Goal: Information Seeking & Learning: Learn about a topic

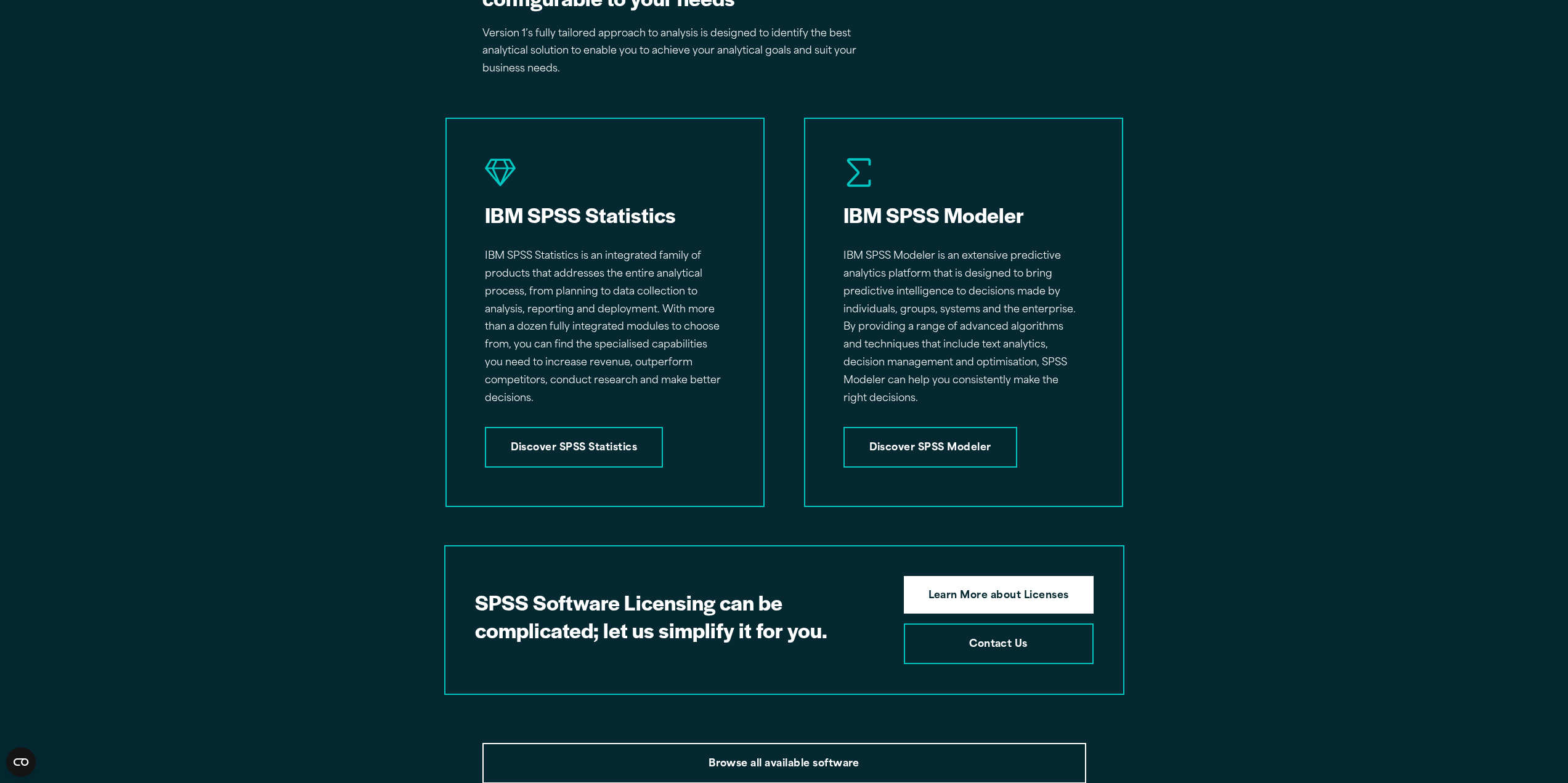
scroll to position [1786, 0]
click at [939, 436] on link "Discover SPSS Modeler" at bounding box center [930, 447] width 174 height 40
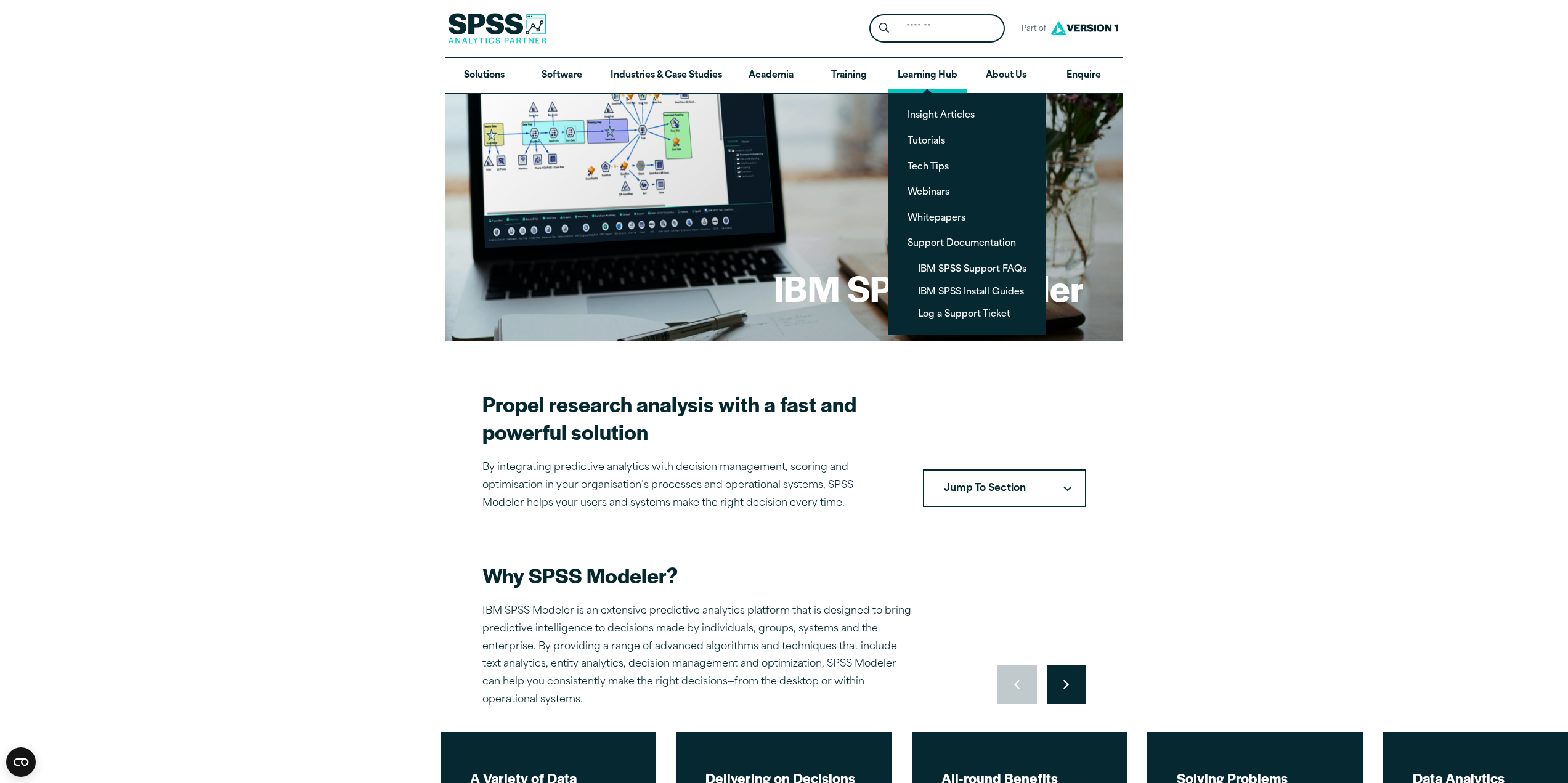
click at [937, 76] on link "Learning Hub" at bounding box center [927, 75] width 80 height 36
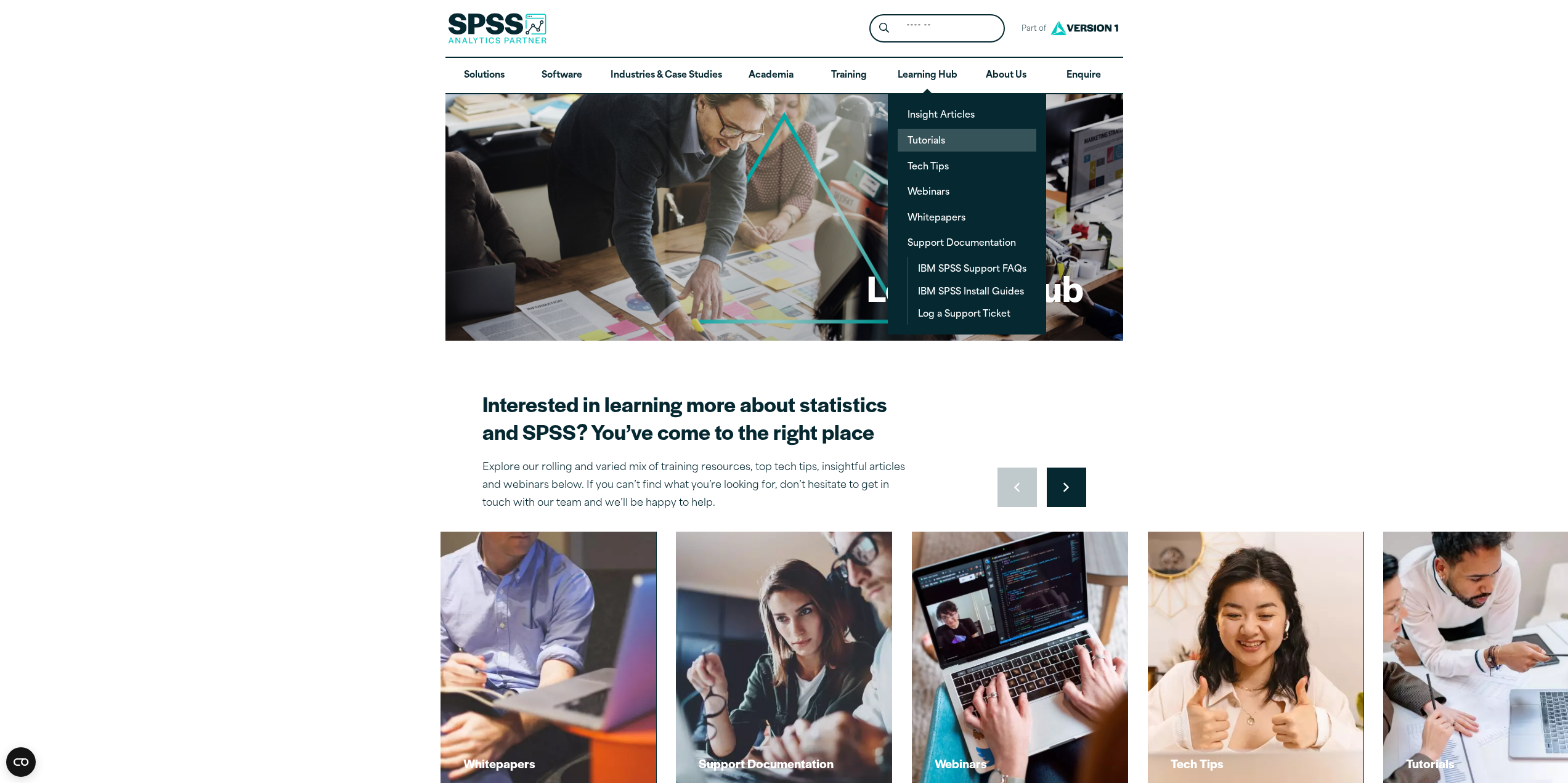
click at [929, 137] on link "Tutorials" at bounding box center [967, 140] width 139 height 23
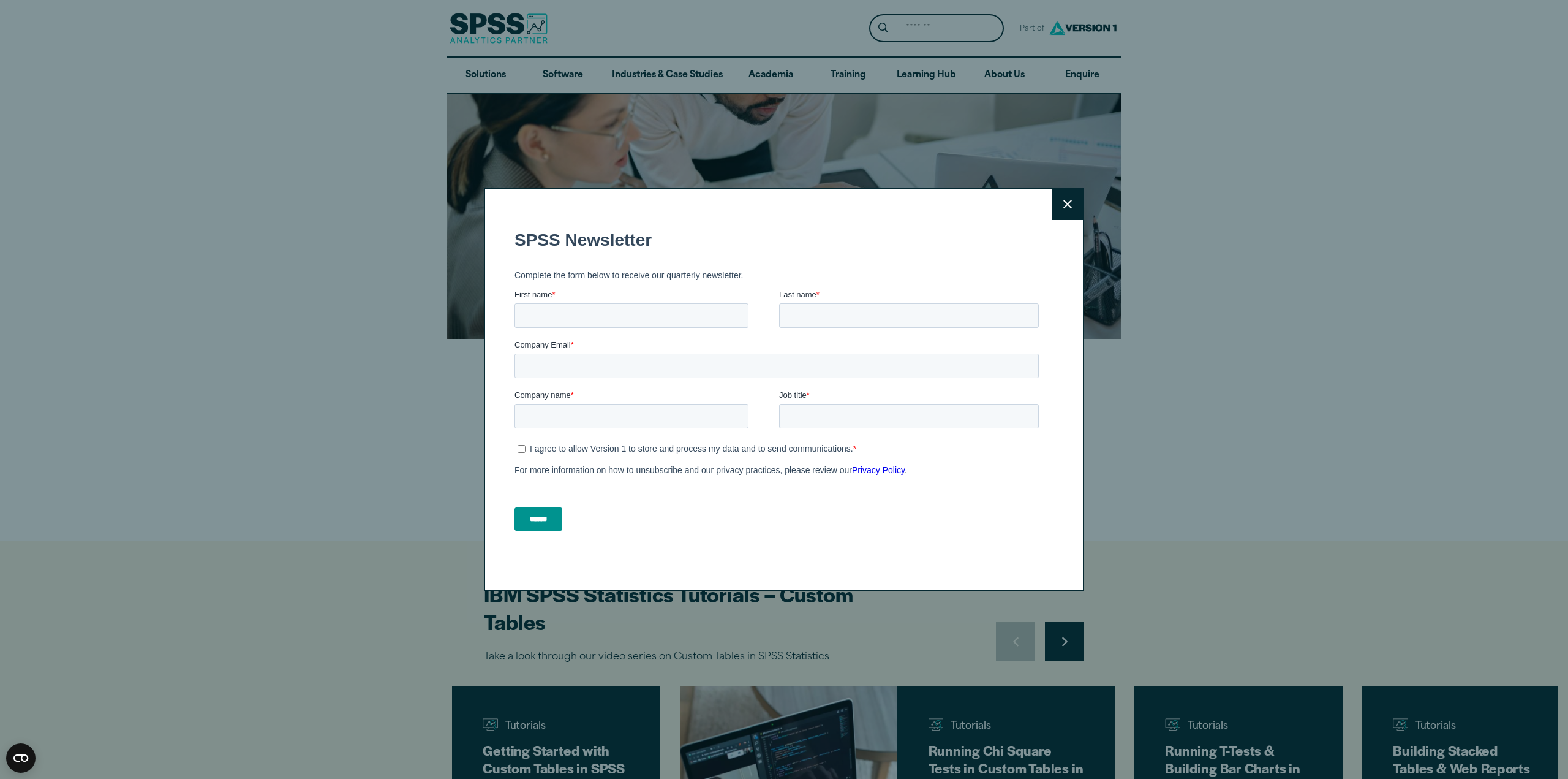
click at [1052, 206] on button "Close" at bounding box center [1068, 205] width 31 height 31
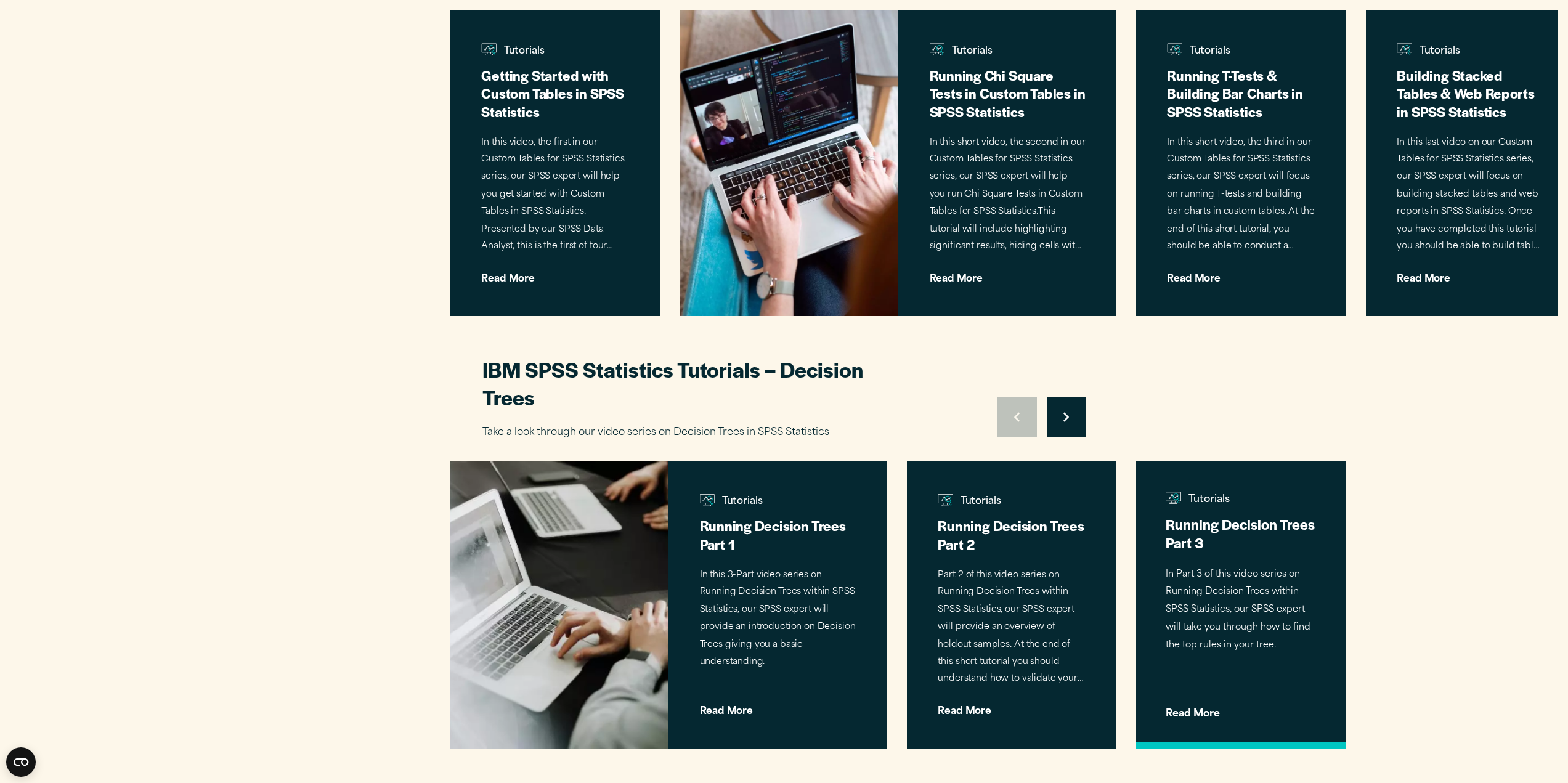
scroll to position [554, 0]
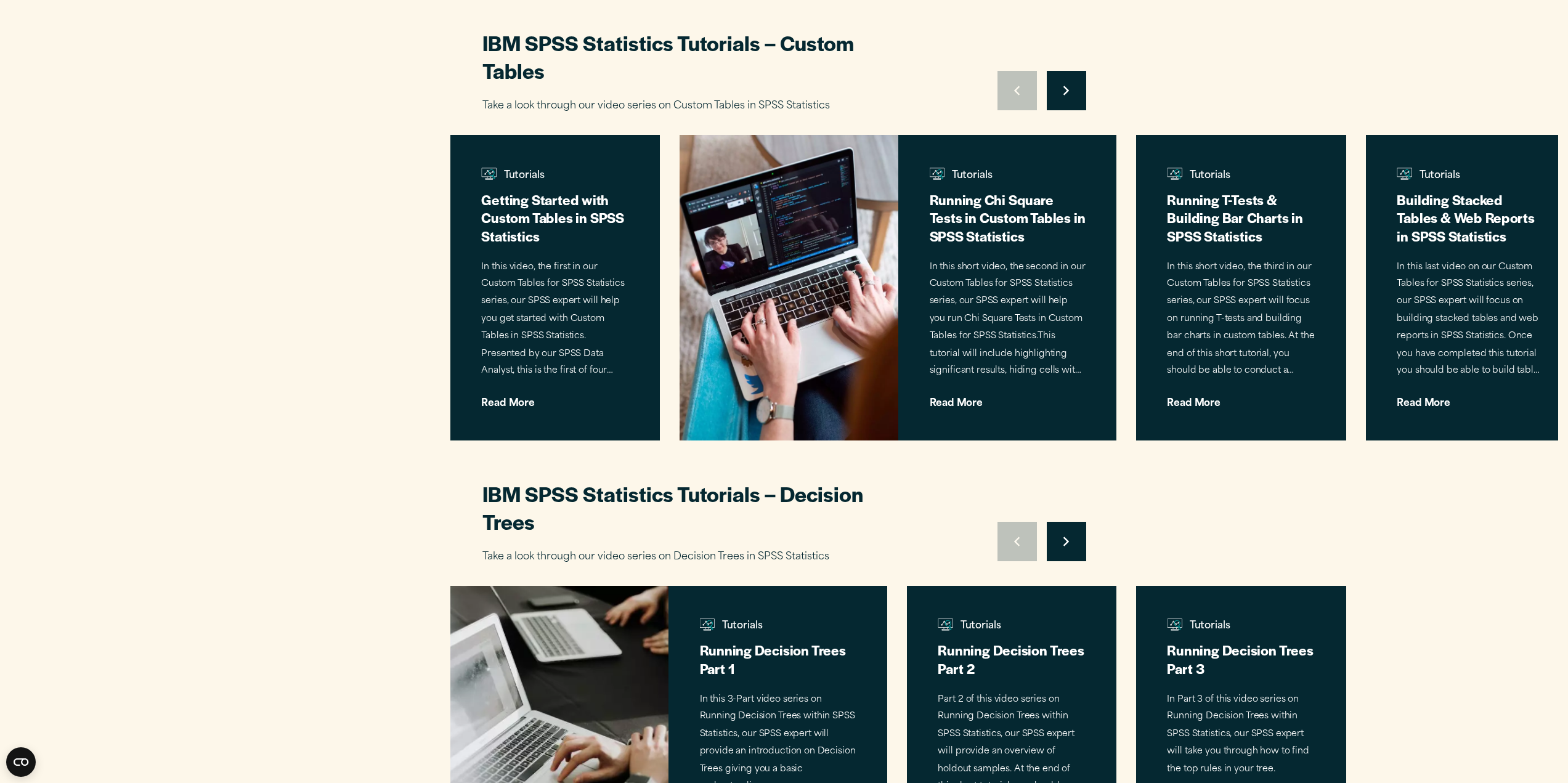
click at [1066, 79] on button "Move to next slide" at bounding box center [1066, 90] width 39 height 39
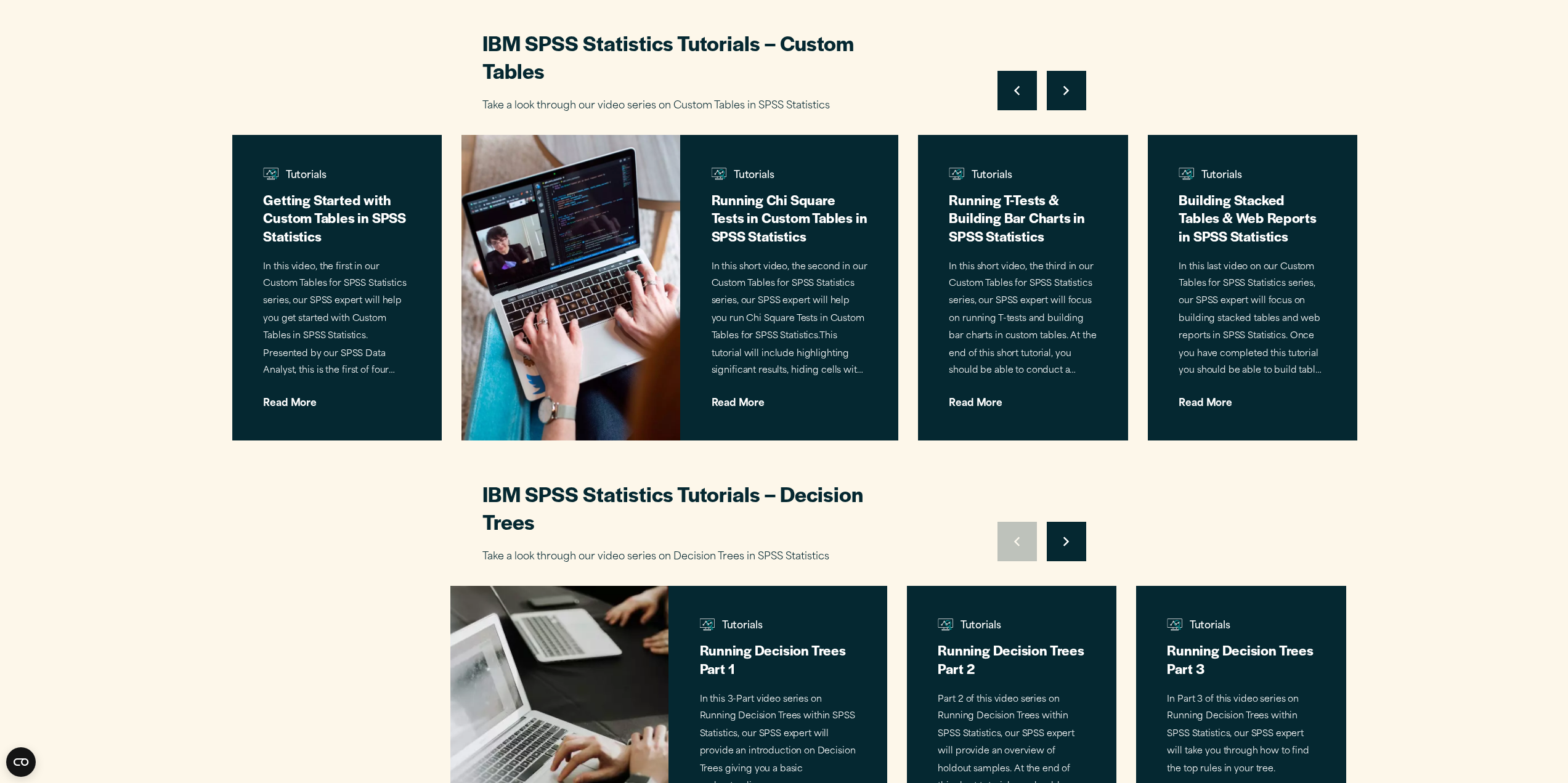
click at [1066, 79] on button "Move to next slide" at bounding box center [1066, 90] width 39 height 39
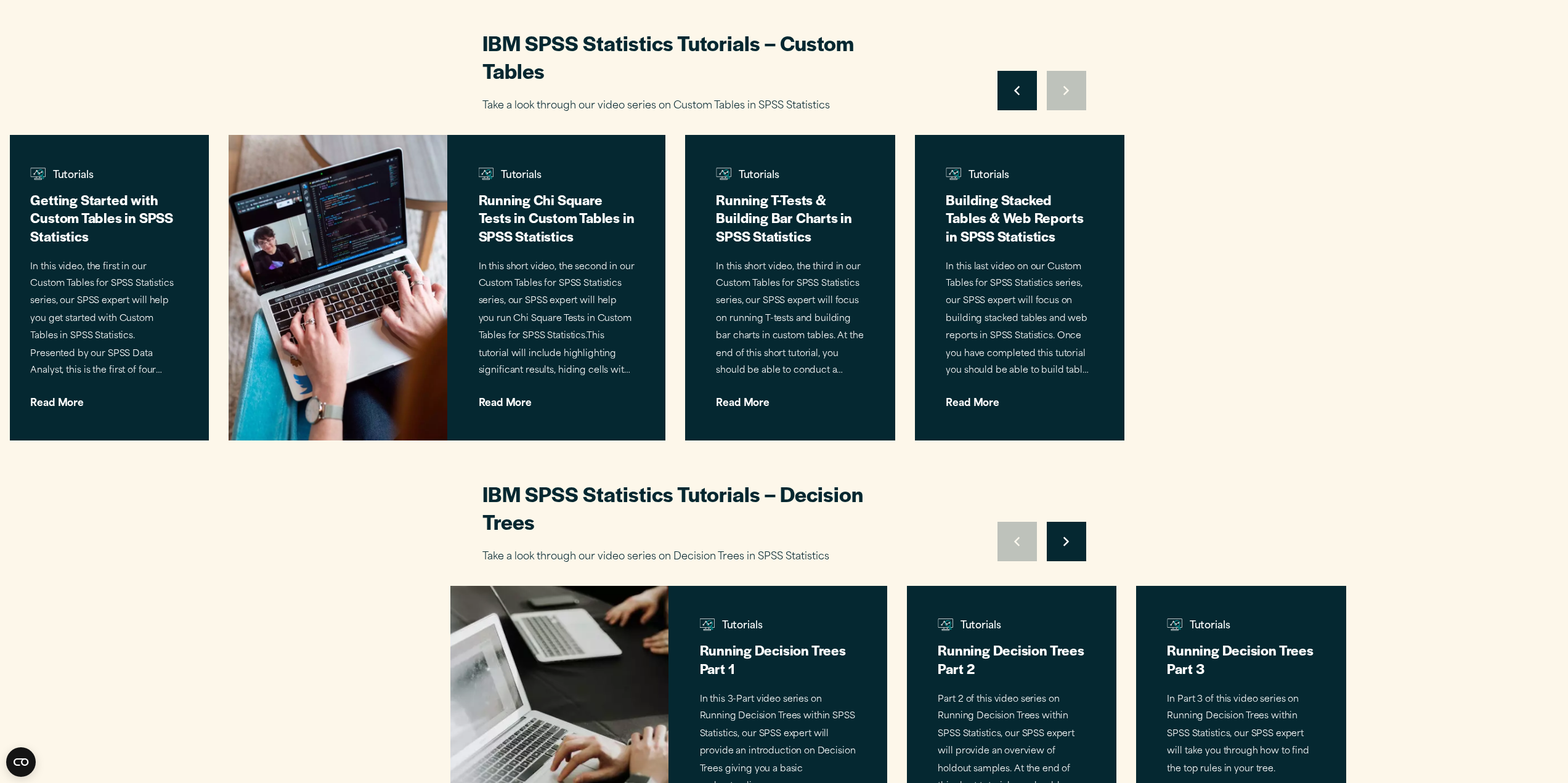
click at [1066, 79] on div "Move to previous slide Move to next slide" at bounding box center [1041, 90] width 89 height 39
click at [1025, 77] on button "Move to previous slide" at bounding box center [1016, 90] width 39 height 39
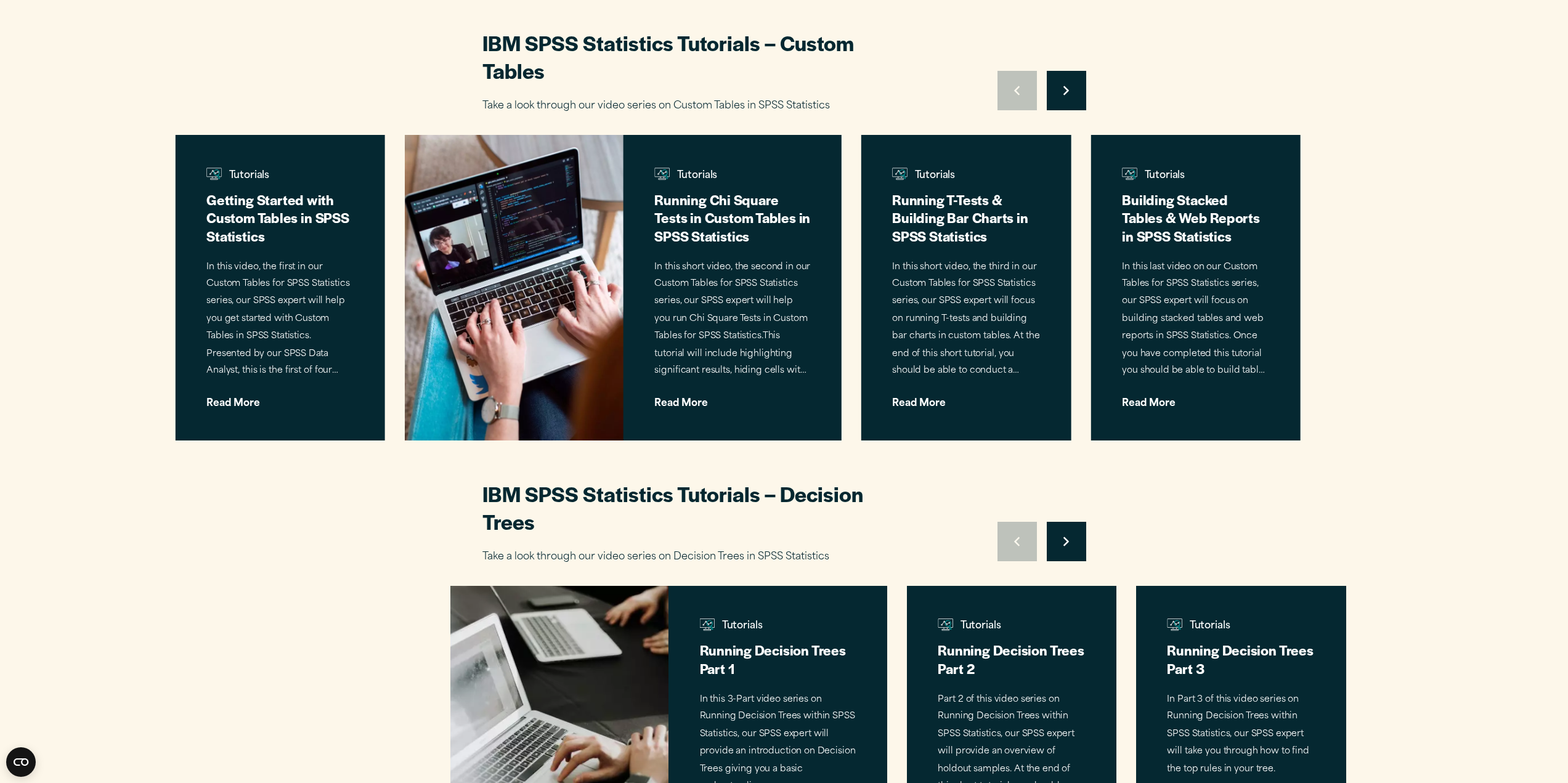
click at [1025, 77] on div "Move to previous slide Move to next slide" at bounding box center [1041, 90] width 89 height 39
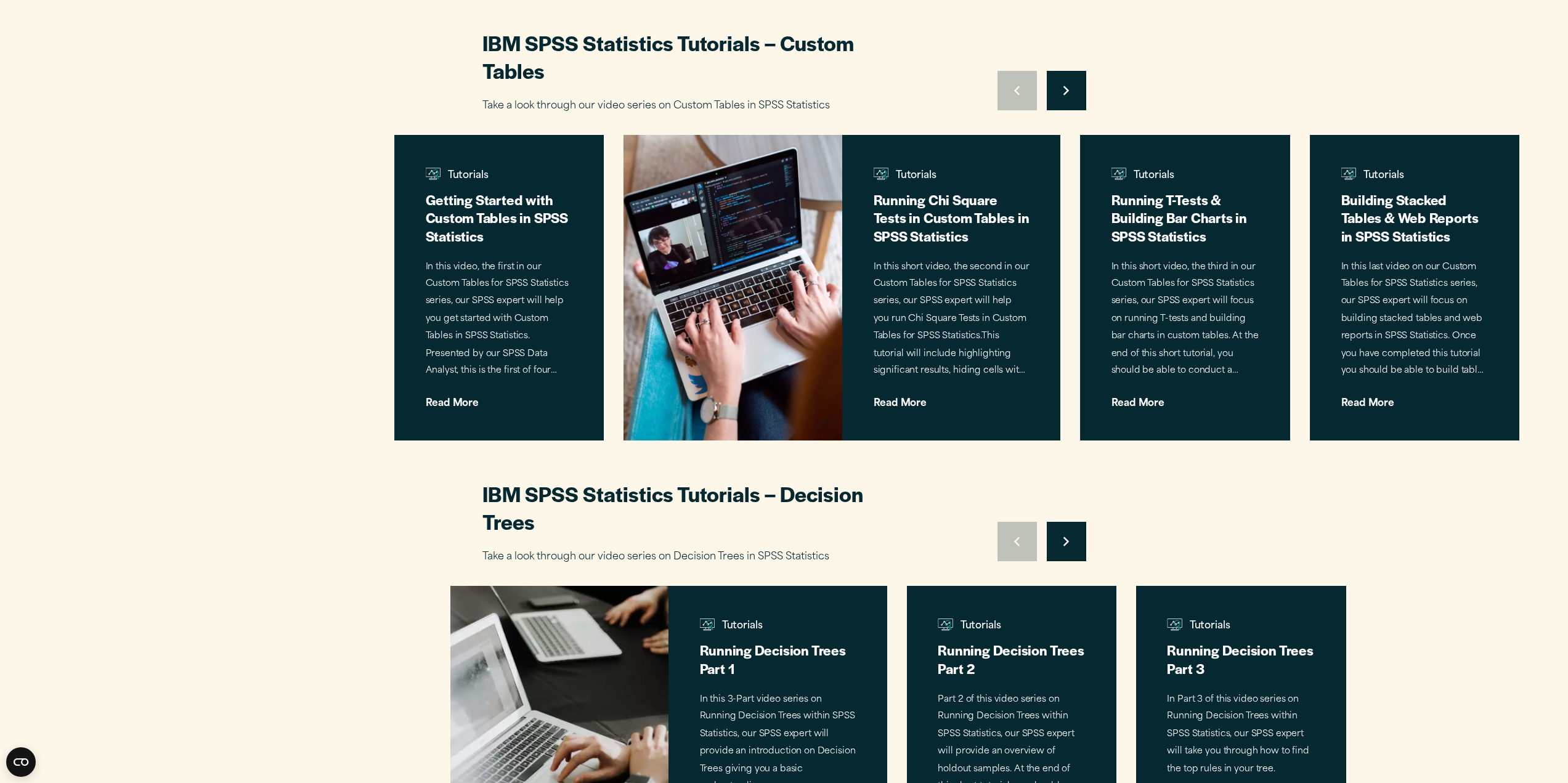
click at [1025, 77] on div "Move to previous slide Move to next slide" at bounding box center [1041, 90] width 89 height 39
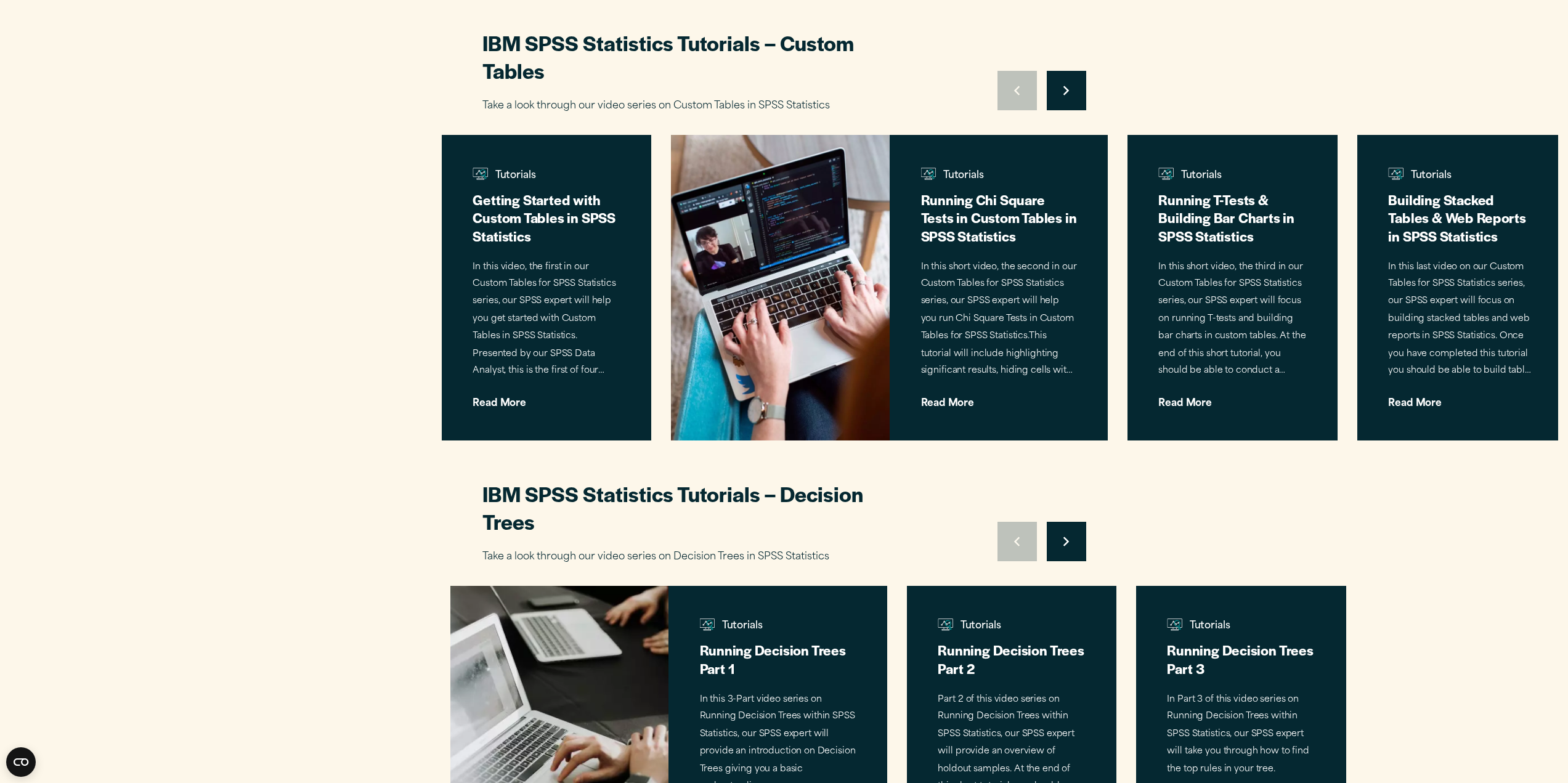
click at [1025, 77] on div "Move to previous slide Move to next slide" at bounding box center [1041, 90] width 89 height 39
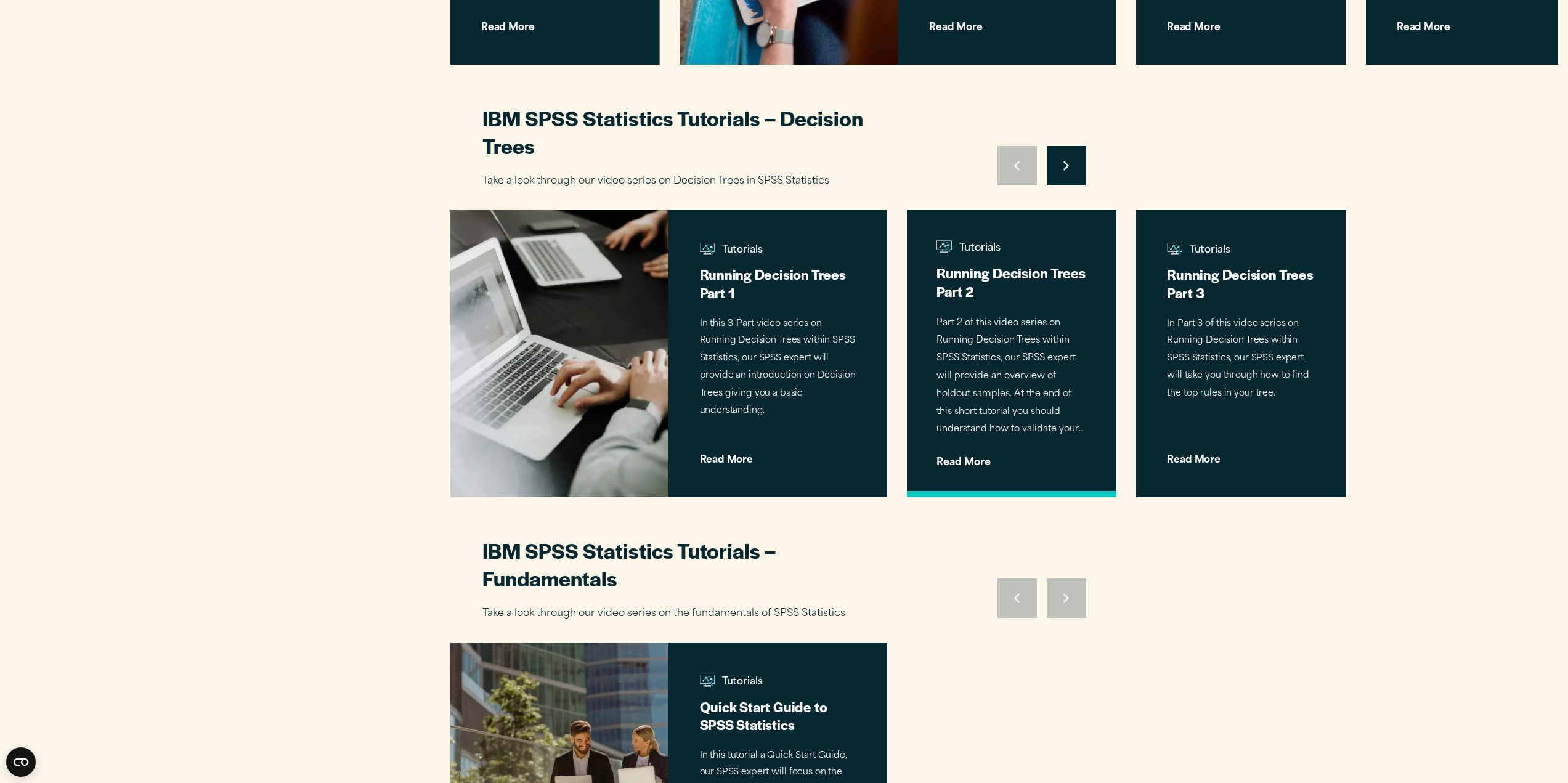
scroll to position [985, 0]
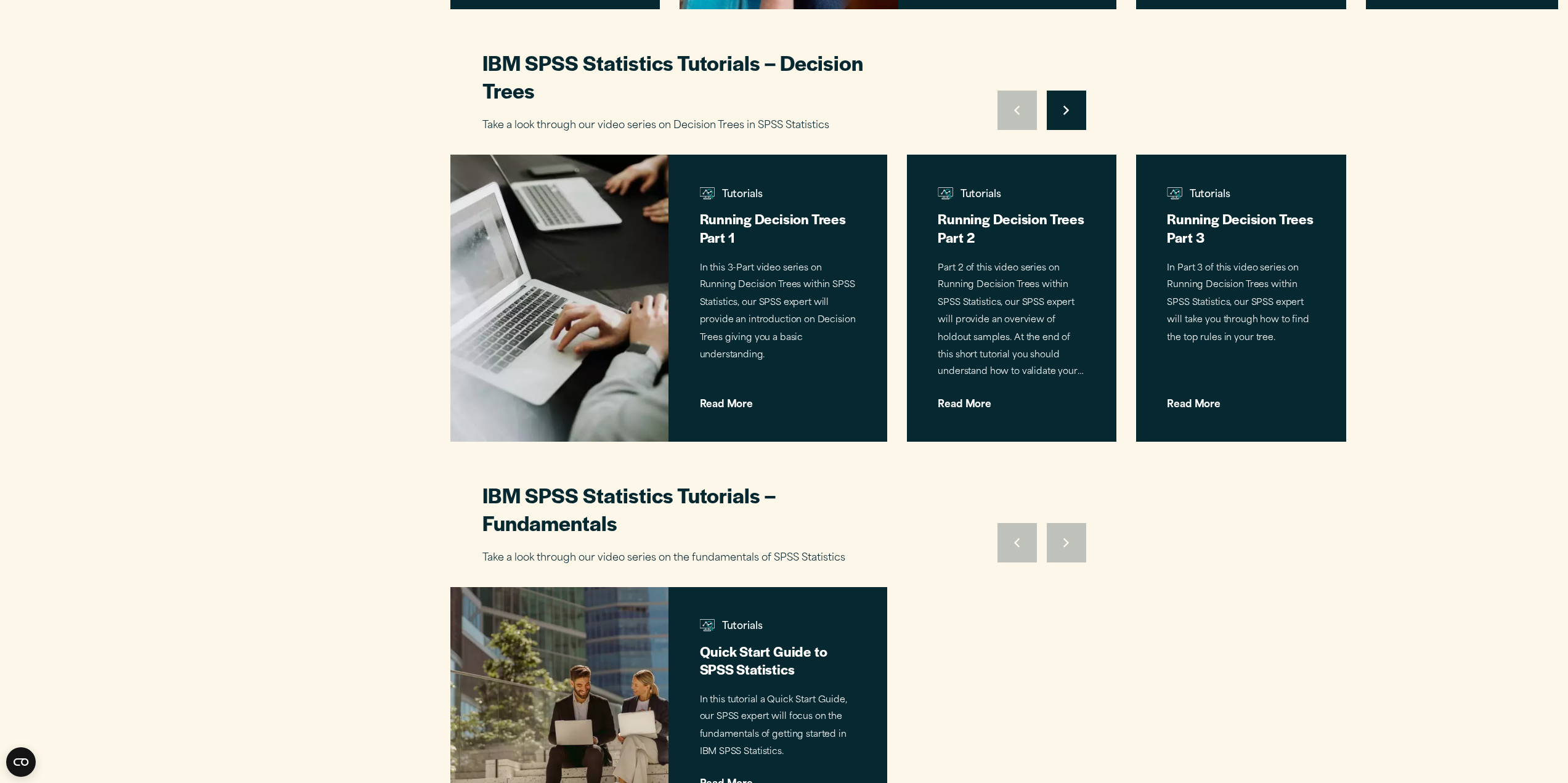
click at [1076, 113] on button "Move to next slide" at bounding box center [1066, 110] width 39 height 39
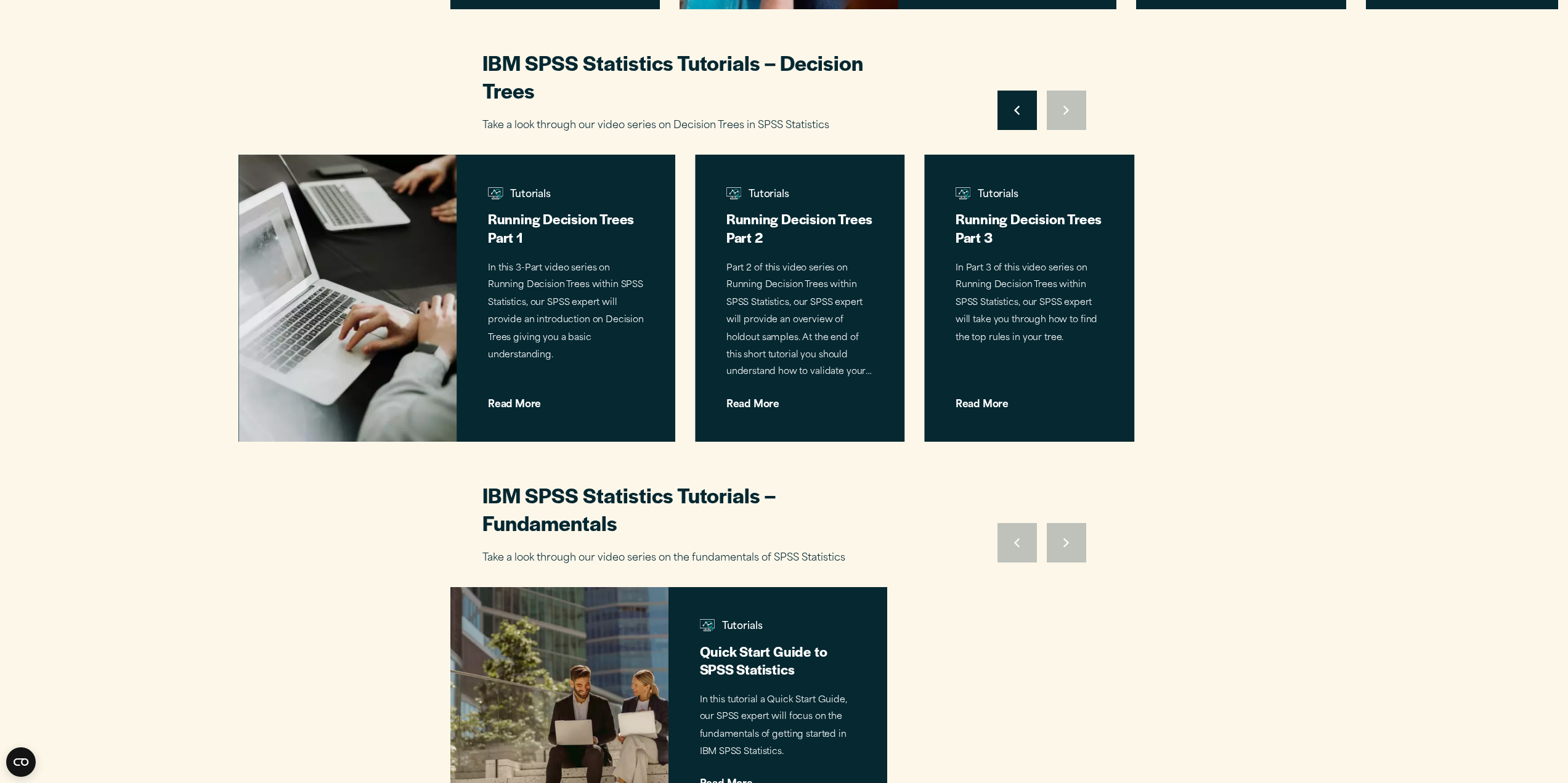
click at [1076, 113] on div "Move to previous slide Move to next slide" at bounding box center [1041, 110] width 89 height 39
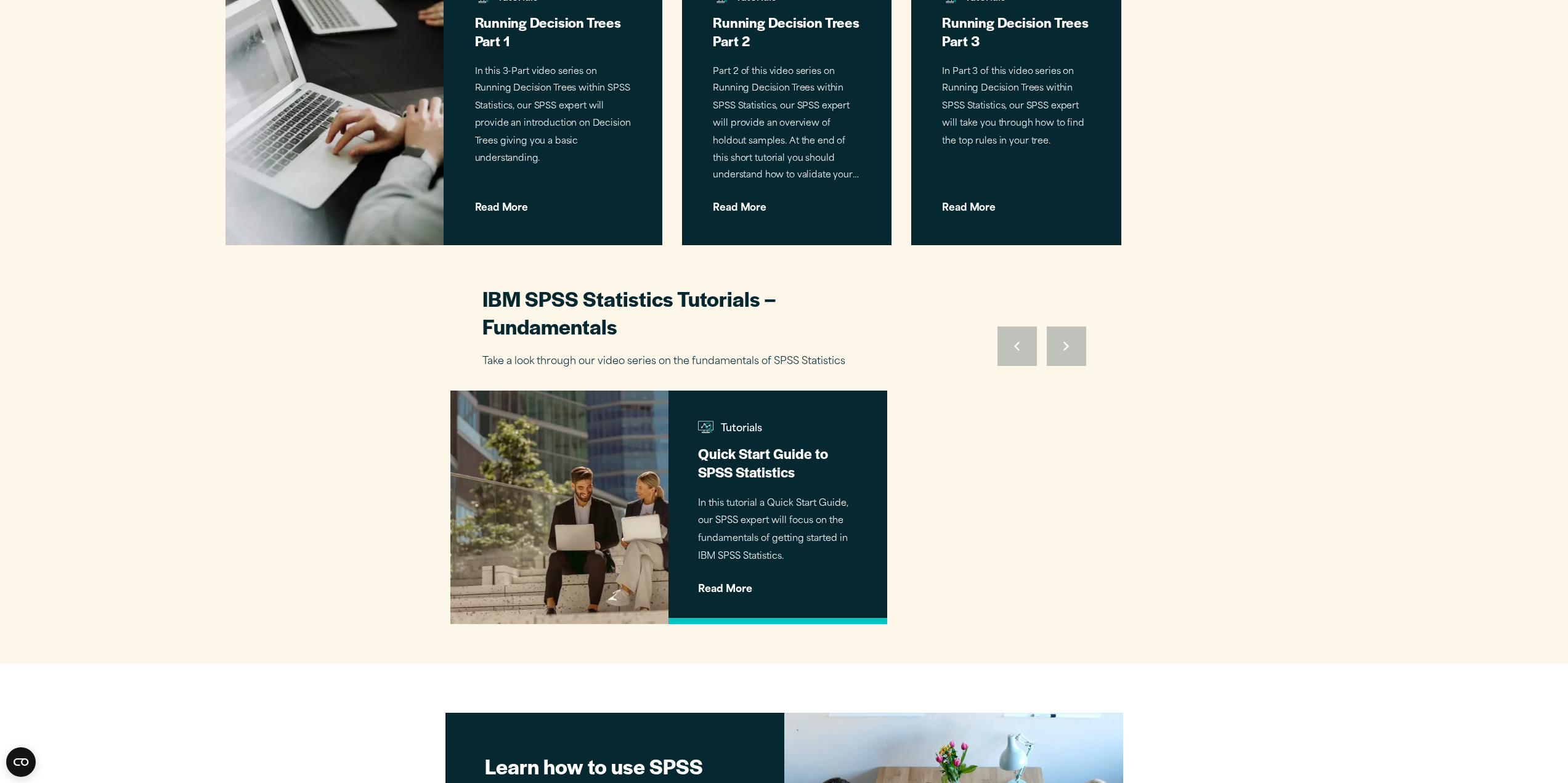
scroll to position [1232, 0]
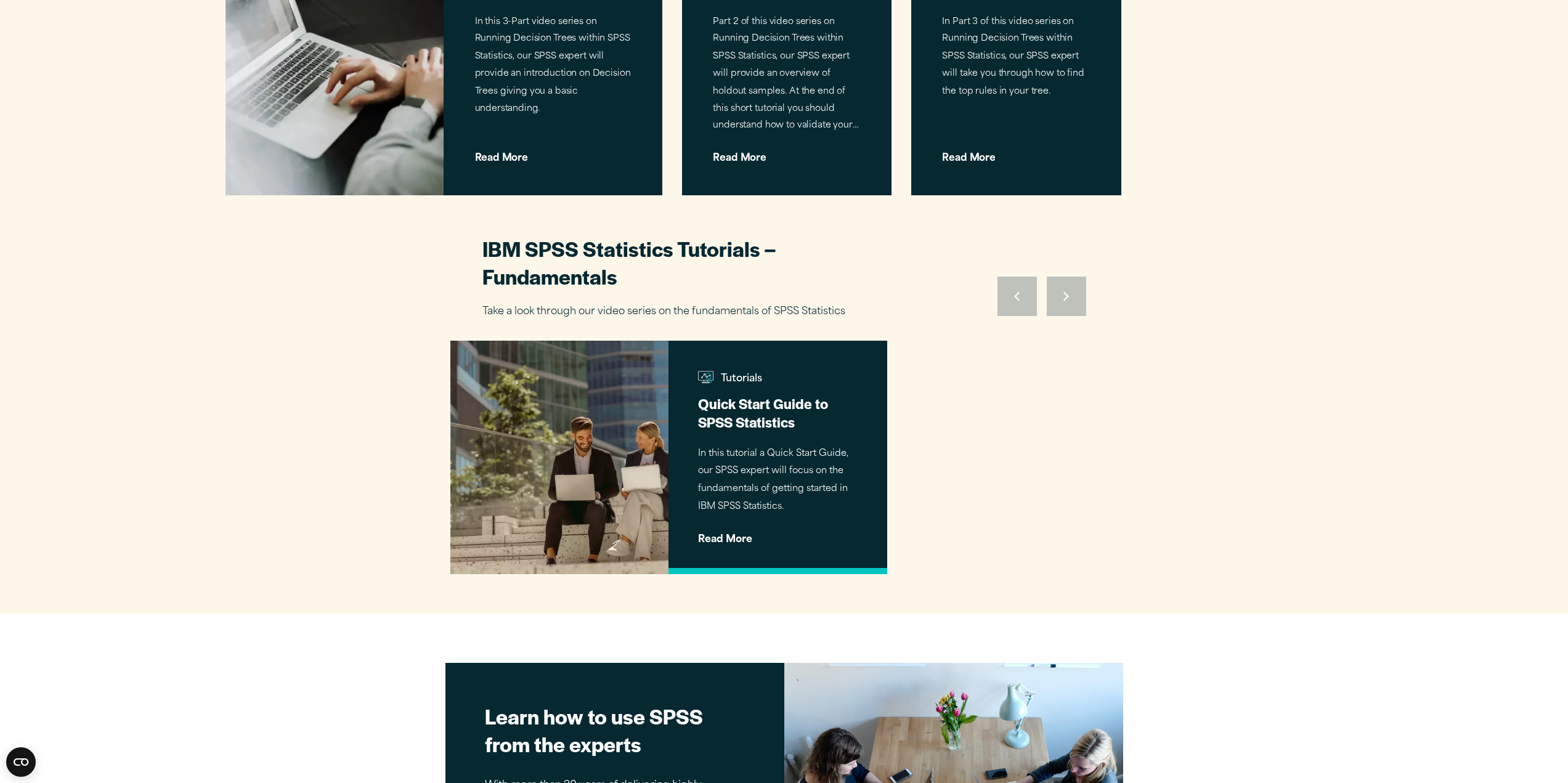
click at [818, 445] on p "In this tutorial a Quick Start Guide, our SPSS expert will focus on the fundame…" at bounding box center [778, 480] width 159 height 70
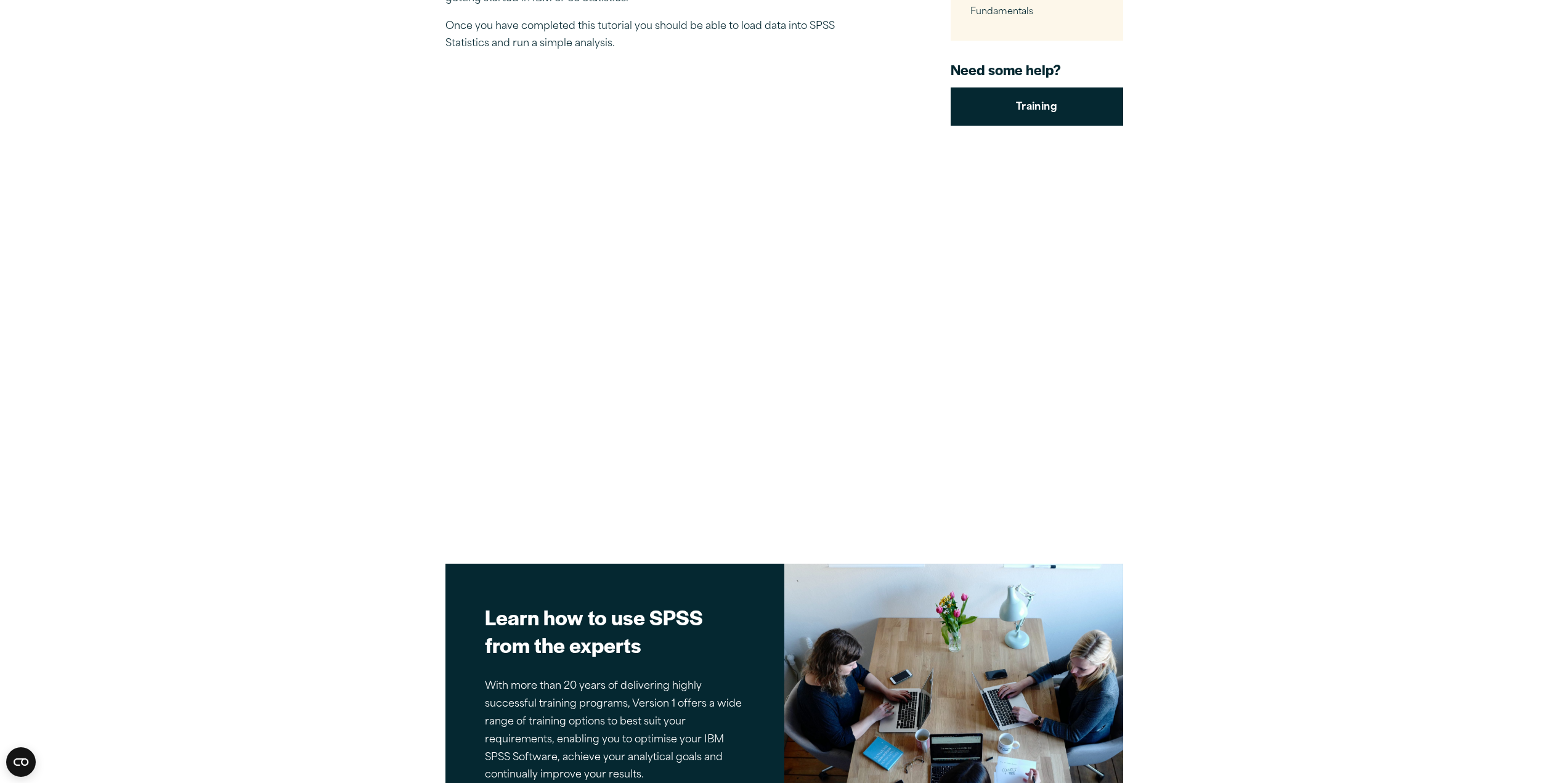
scroll to position [123, 0]
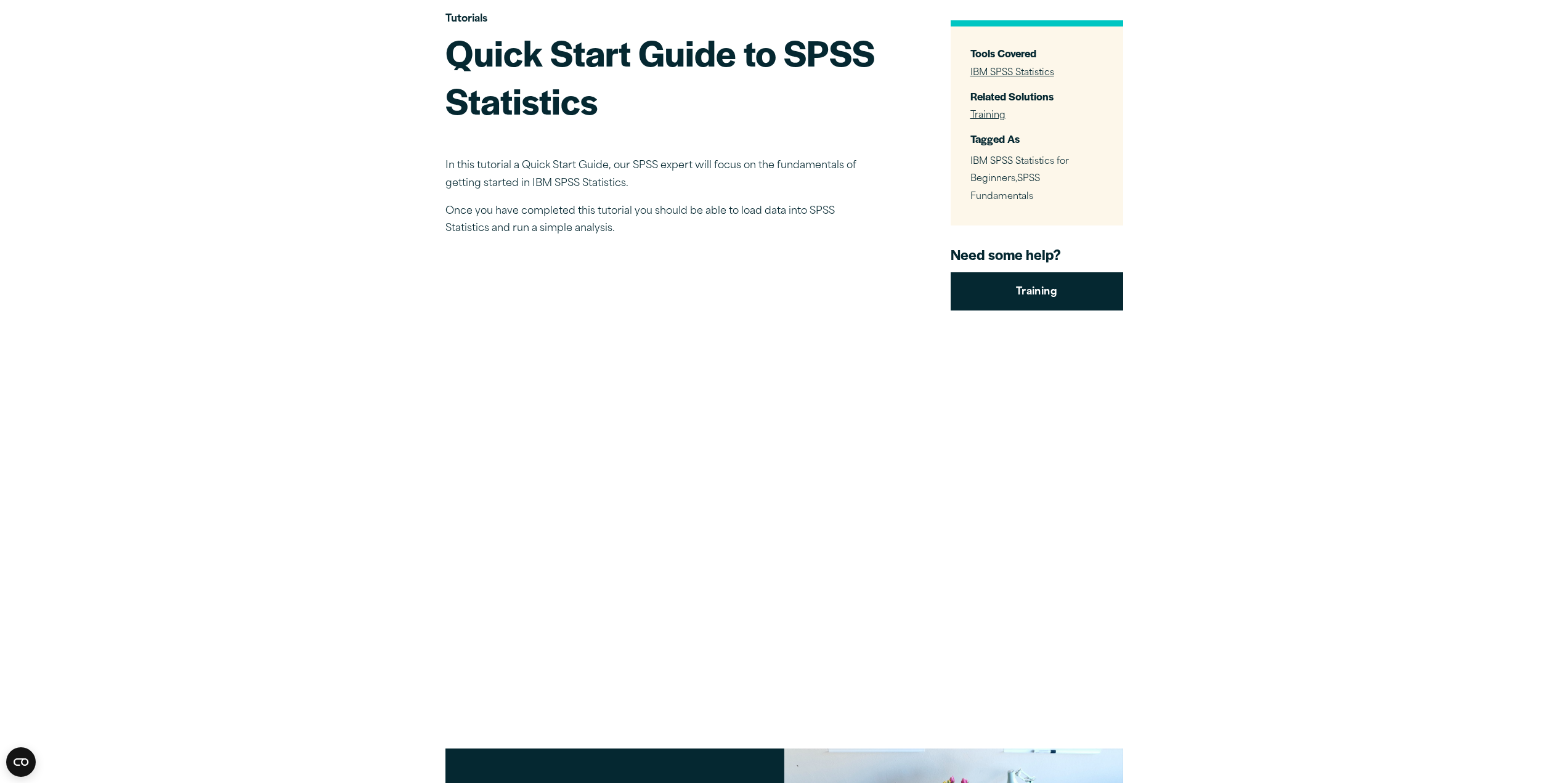
click at [1004, 177] on span "IBM SPSS Statistics for Beginners" at bounding box center [1020, 171] width 99 height 27
click at [1034, 294] on link "Training" at bounding box center [1036, 292] width 173 height 38
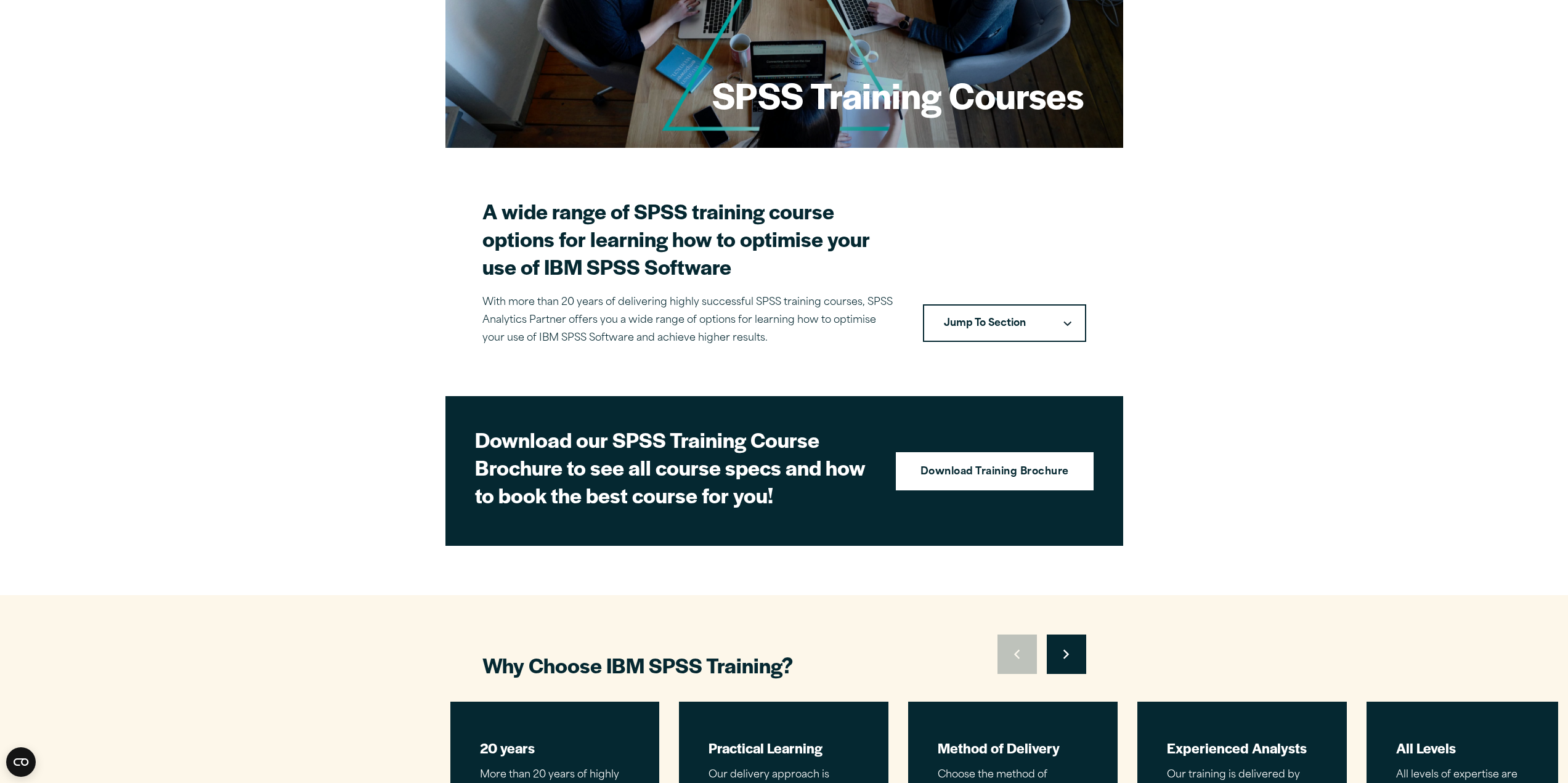
scroll to position [370, 0]
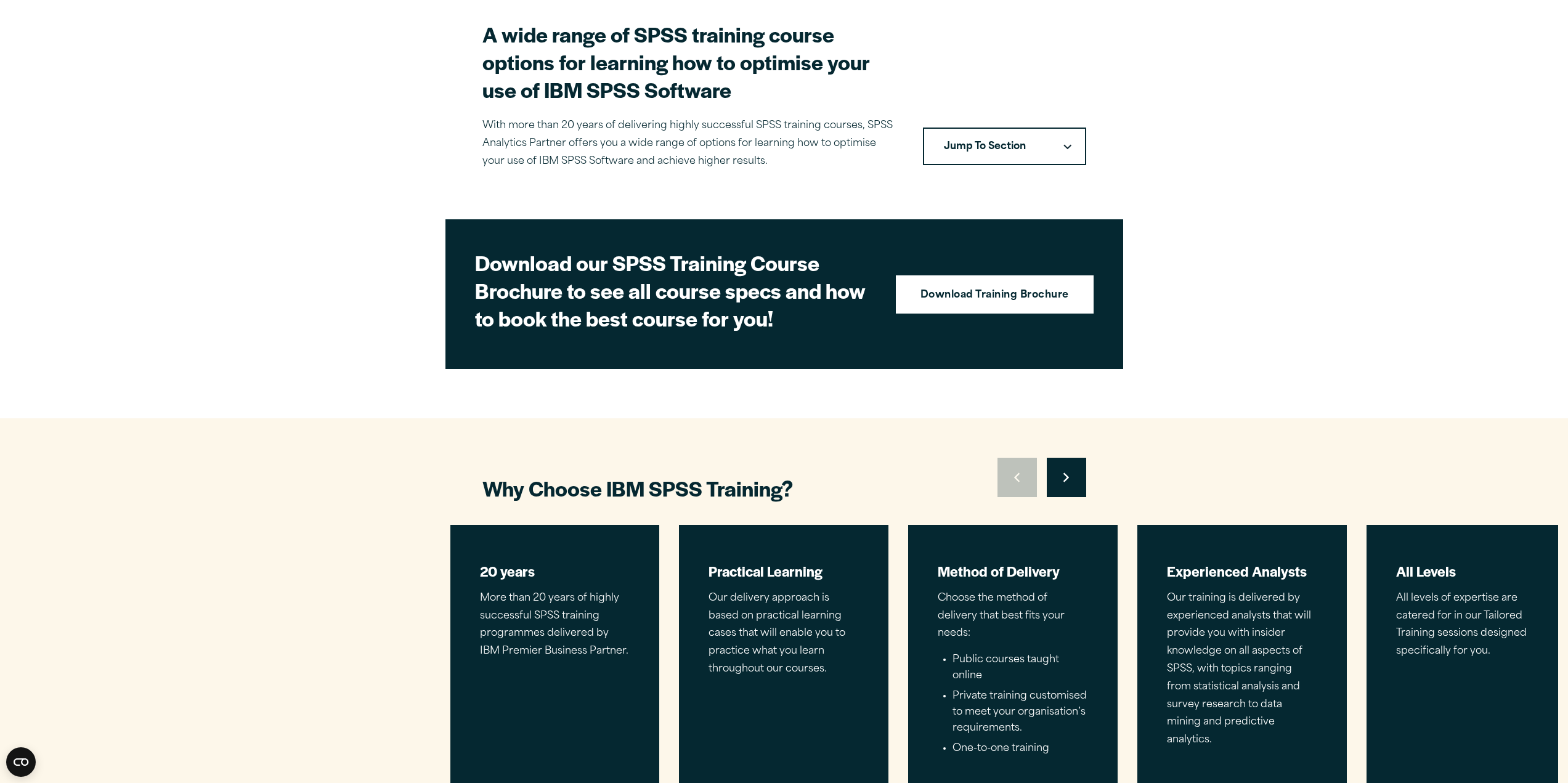
click at [999, 150] on button "Jump To Section" at bounding box center [1004, 146] width 163 height 38
click at [999, 194] on link "Training Courses" at bounding box center [1004, 184] width 161 height 35
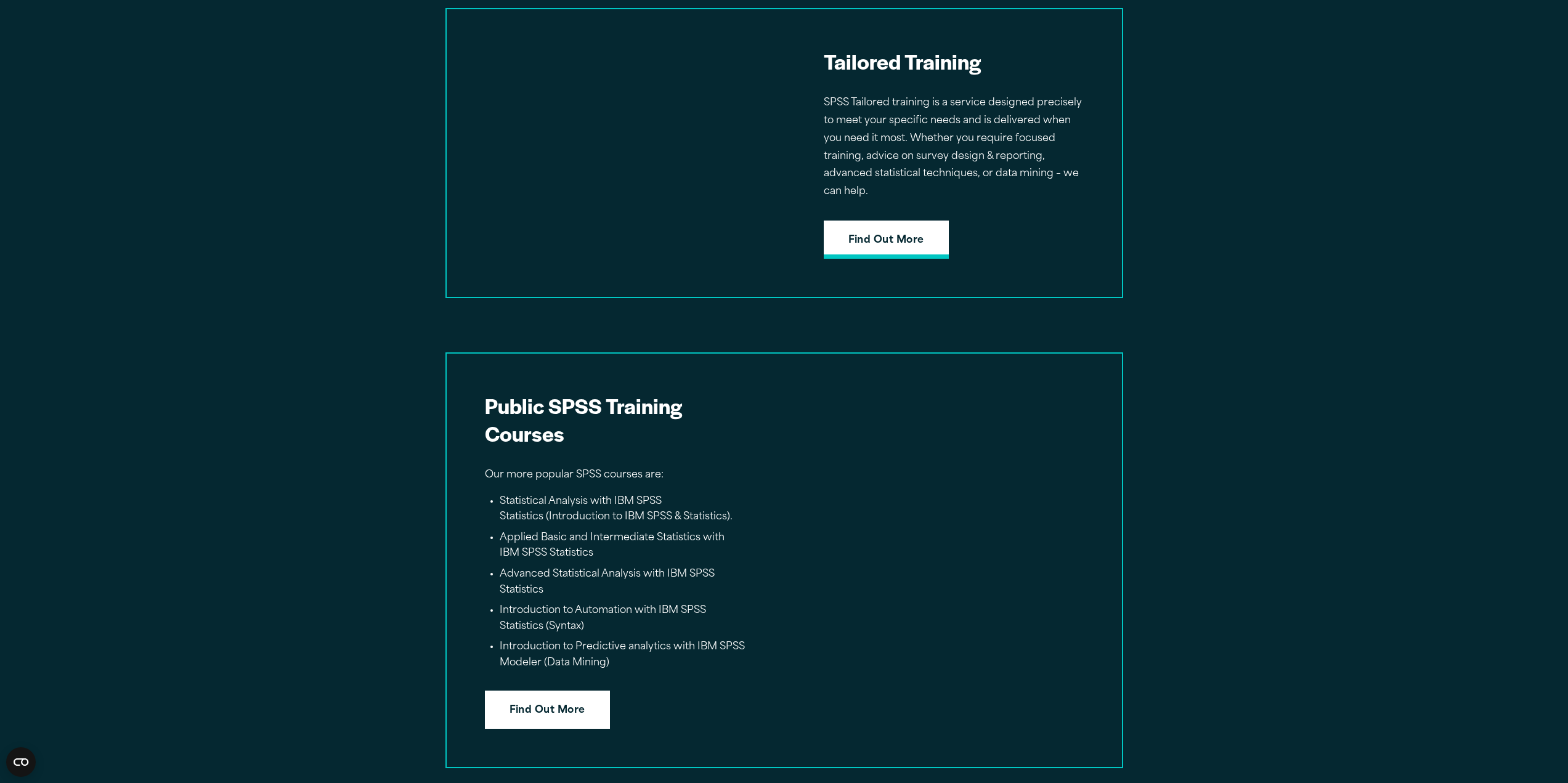
scroll to position [1928, 0]
